Goal: Task Accomplishment & Management: Manage account settings

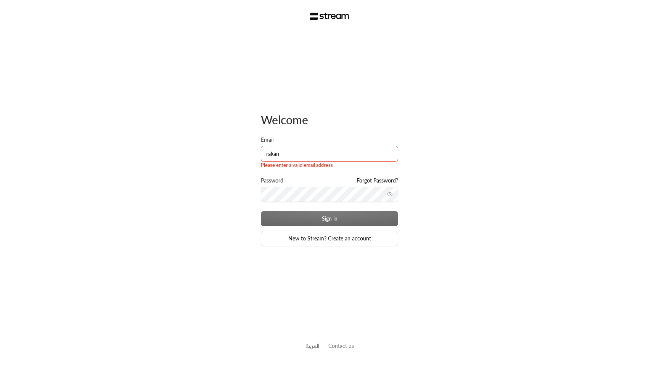
type input "rakan"
type input "[EMAIL_ADDRESS][DOMAIN_NAME]"
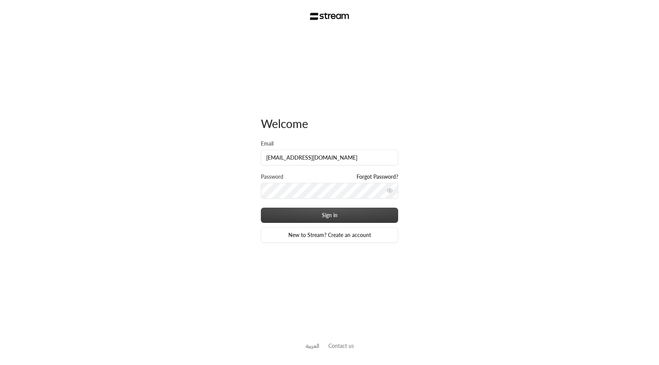
click at [310, 216] on button "Sign in" at bounding box center [329, 215] width 137 height 15
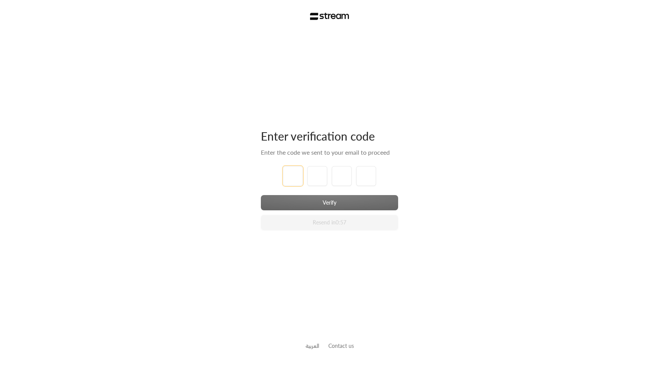
type input "1"
type input "2"
type input "3"
type input "4"
